Goal: Transaction & Acquisition: Purchase product/service

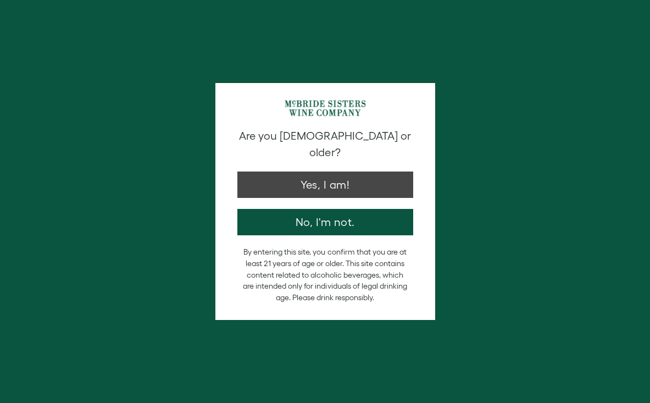
click at [321, 185] on div "Are you 21 years old or older? Yes, I am! No, I'm not." at bounding box center [325, 181] width 187 height 107
click at [329, 179] on button "Yes, I am!" at bounding box center [326, 185] width 176 height 26
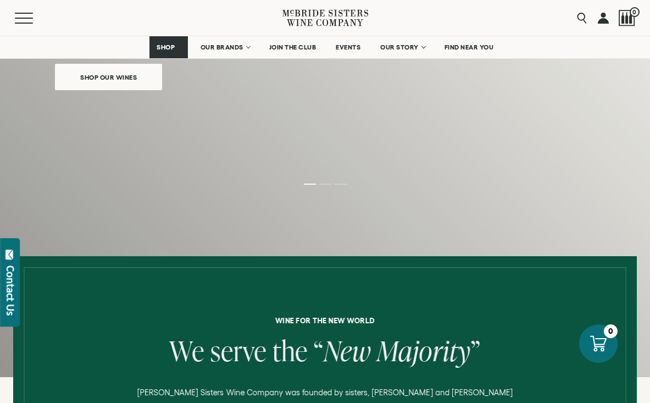
scroll to position [138, 0]
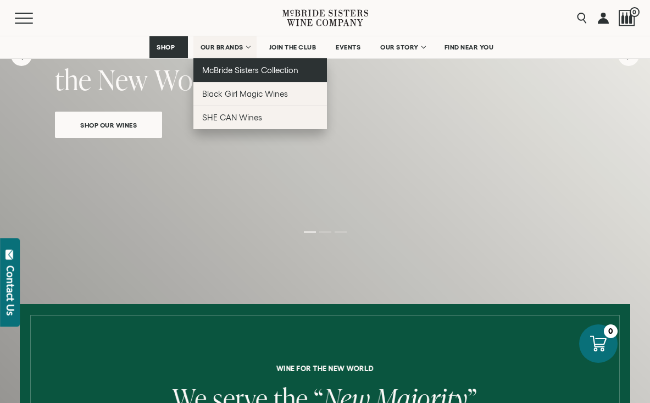
click at [229, 70] on span "McBride Sisters Collection" at bounding box center [250, 69] width 97 height 9
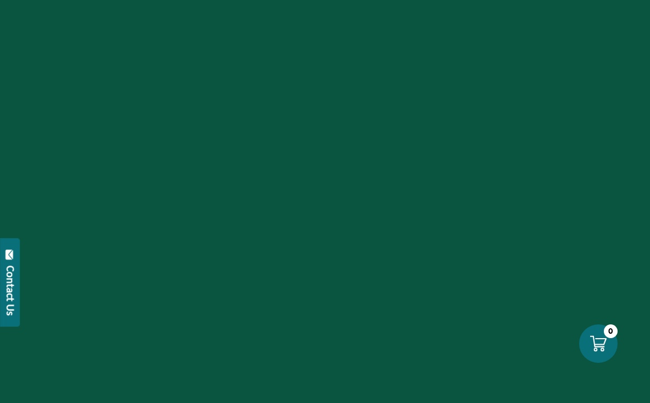
scroll to position [77, 0]
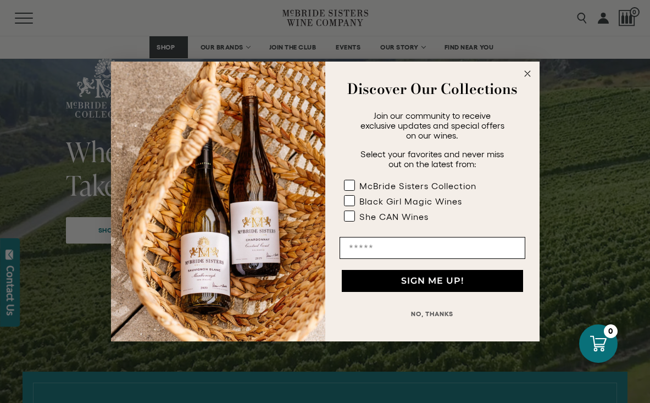
click at [528, 78] on circle "Close dialog" at bounding box center [527, 74] width 13 height 13
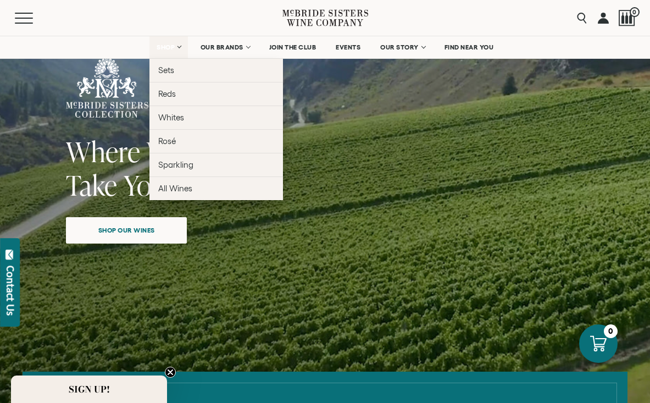
click at [166, 46] on span "SHOP" at bounding box center [166, 47] width 19 height 8
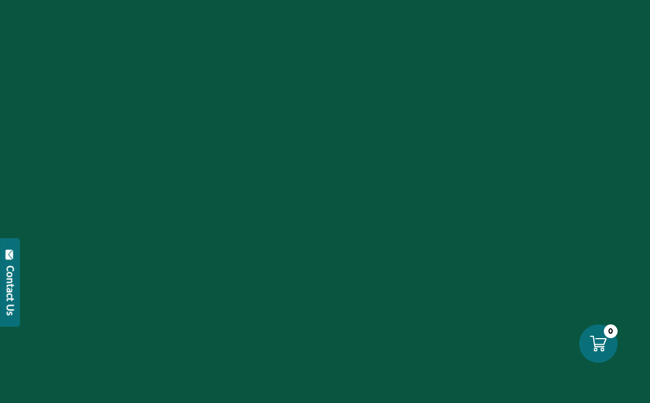
click at [415, 146] on div at bounding box center [325, 201] width 650 height 403
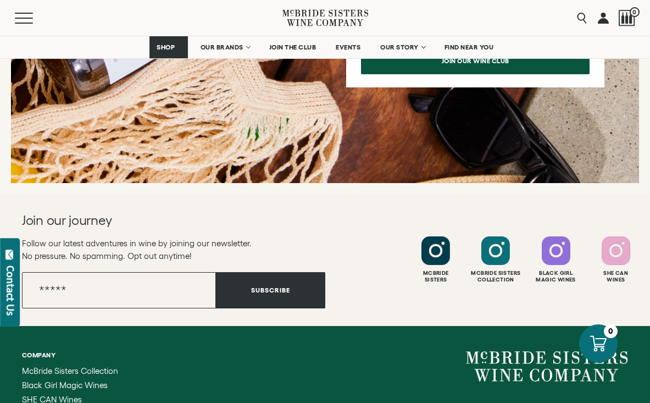
scroll to position [1628, 0]
